Goal: Information Seeking & Learning: Learn about a topic

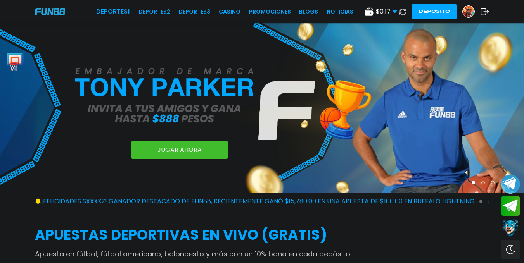
click at [273, 10] on link "Promociones" at bounding box center [270, 12] width 42 height 8
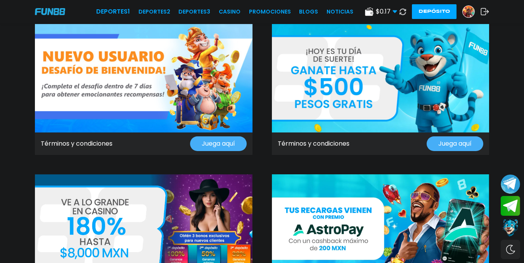
scroll to position [39, 0]
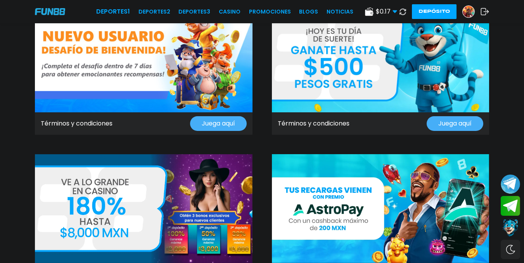
click at [188, 89] on img at bounding box center [144, 58] width 218 height 109
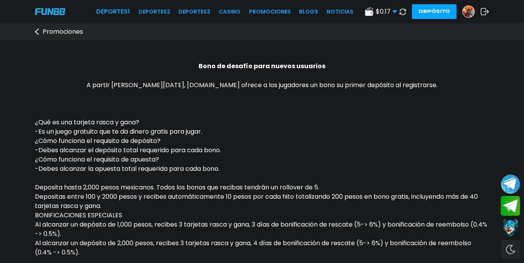
click at [392, 11] on use at bounding box center [394, 11] width 4 height 3
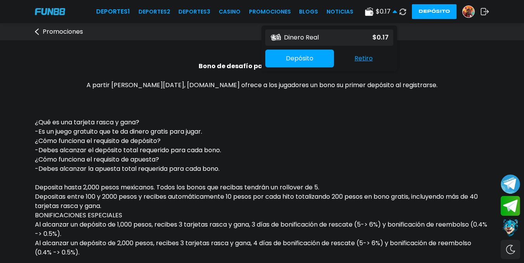
click at [348, 43] on div "Dinero Real $ 0.17" at bounding box center [329, 37] width 128 height 16
click at [313, 63] on button "Depósito" at bounding box center [299, 59] width 69 height 18
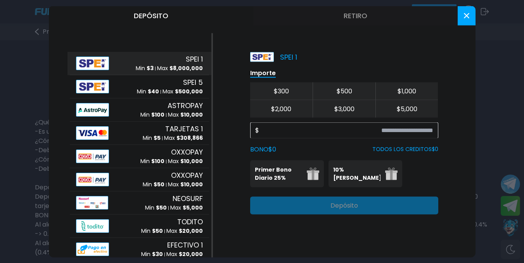
click at [22, 35] on div at bounding box center [262, 131] width 524 height 263
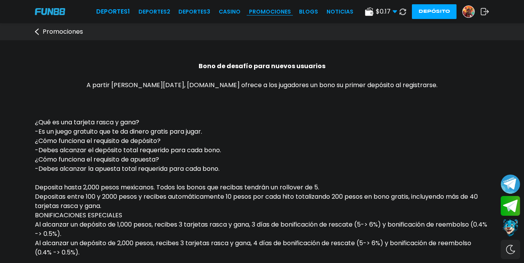
click at [279, 9] on link "Promociones" at bounding box center [270, 12] width 42 height 8
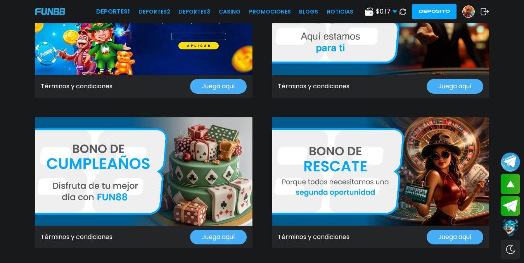
scroll to position [659, 0]
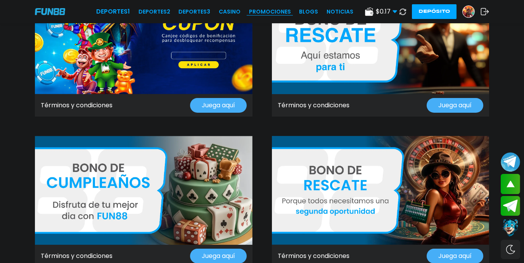
click at [274, 11] on link "Promociones" at bounding box center [270, 12] width 42 height 8
click at [400, 9] on use at bounding box center [402, 11] width 7 height 7
